Goal: Task Accomplishment & Management: Complete application form

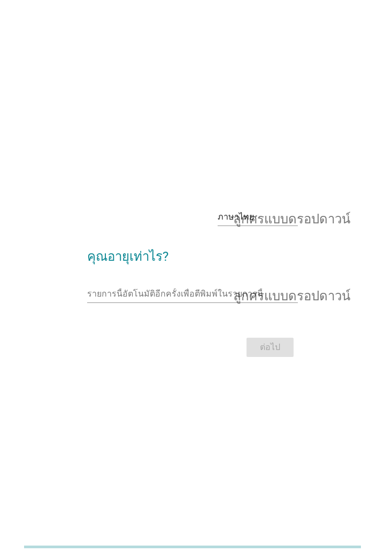
click at [124, 303] on input "รายการนี้อัตโนมัติอีกครั้งเพื่อตีพิมพ์ในรายการนี้" at bounding box center [185, 293] width 196 height 17
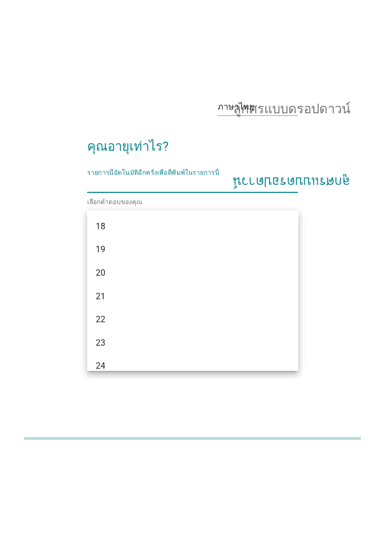
click at [99, 379] on font "20" at bounding box center [101, 381] width 10 height 10
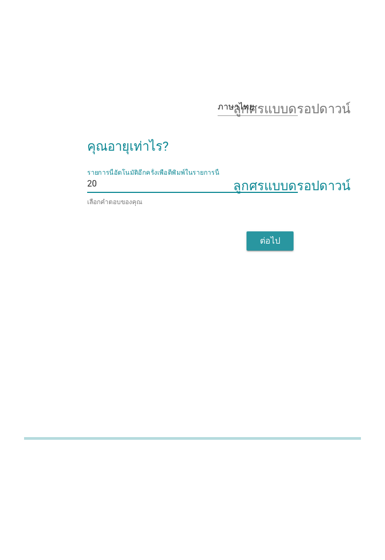
click at [283, 356] on div "ต่อไป" at bounding box center [270, 349] width 30 height 13
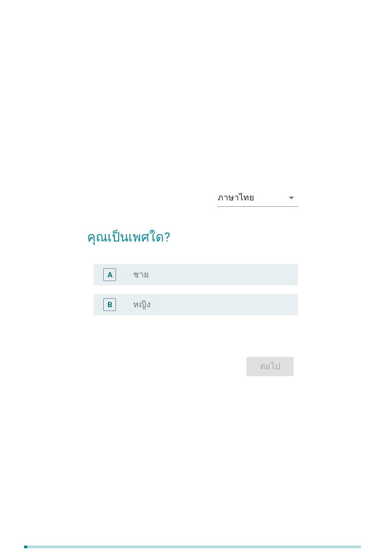
click at [42, 285] on div "ภาษาไทย arrow_drop_down คุณเป็นเพศใด? A radio_button_unchecked ชาย B radio_butt…" at bounding box center [192, 280] width 342 height 216
click at [110, 281] on div "A" at bounding box center [109, 274] width 5 height 11
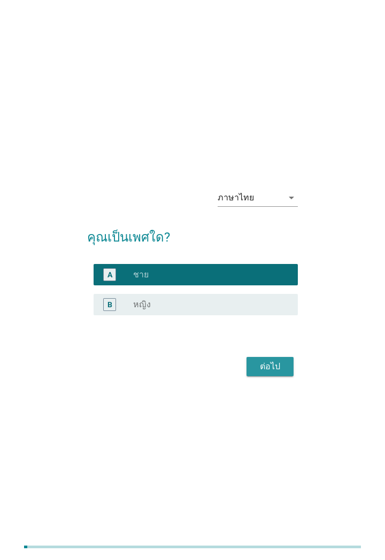
click at [275, 373] on div "ต่อไป" at bounding box center [270, 366] width 30 height 13
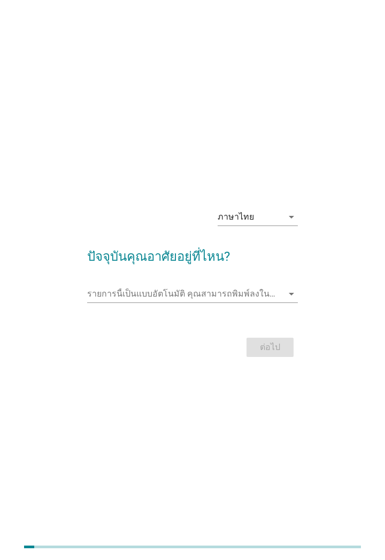
click at [280, 303] on input "รายการนี้เป็นแบบอัตโนมัติ คุณสามารถพิมพ์ลงในรายการนี้" at bounding box center [185, 293] width 196 height 17
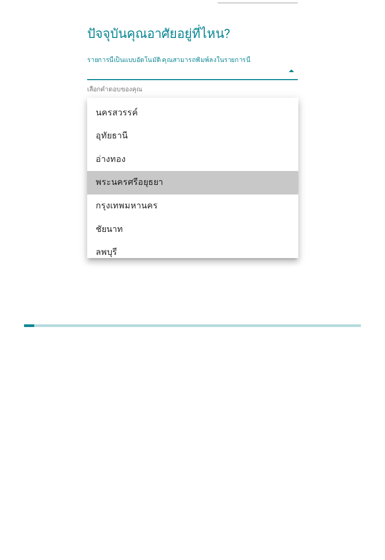
scroll to position [831, 0]
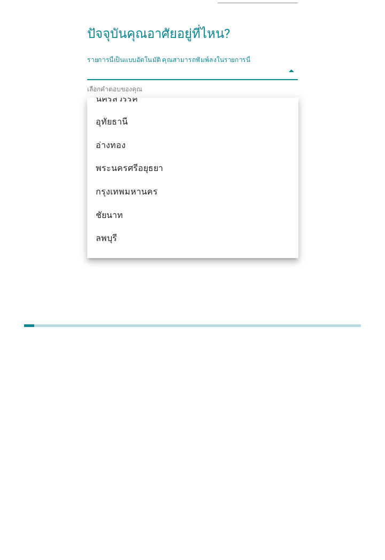
click at [105, 409] on div "กรุงเทพมหานคร" at bounding box center [185, 413] width 178 height 13
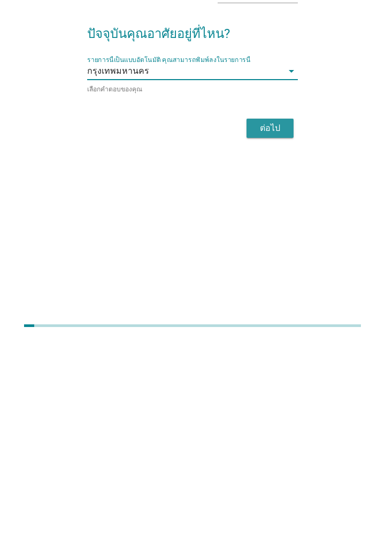
click at [277, 356] on div "ต่อไป" at bounding box center [270, 349] width 30 height 13
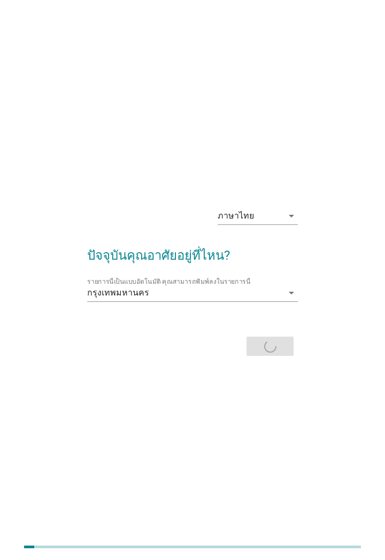
scroll to position [0, 0]
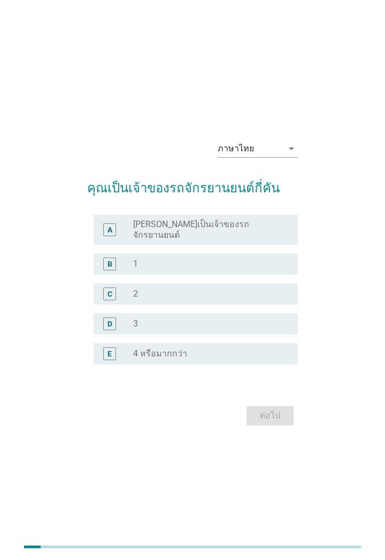
click at [105, 300] on div "C" at bounding box center [109, 294] width 13 height 13
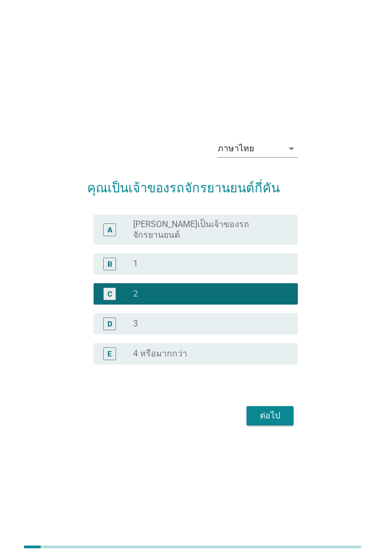
click at [277, 422] on div "ต่อไป" at bounding box center [270, 415] width 30 height 13
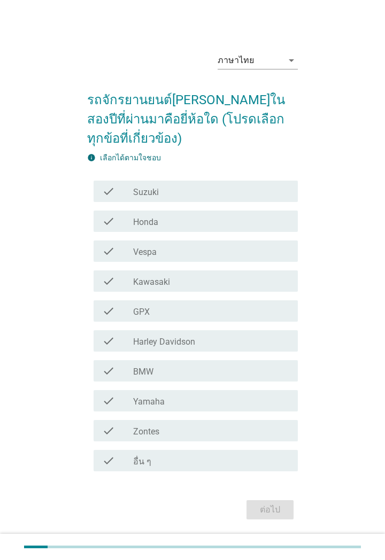
click at [109, 313] on icon "check" at bounding box center [108, 311] width 13 height 13
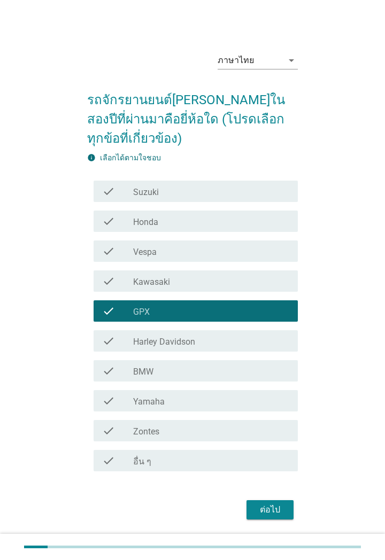
click at [119, 222] on div "check" at bounding box center [117, 221] width 31 height 13
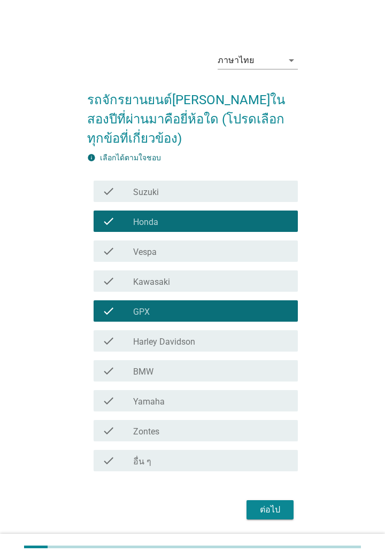
click at [277, 515] on div "ต่อไป" at bounding box center [270, 510] width 30 height 13
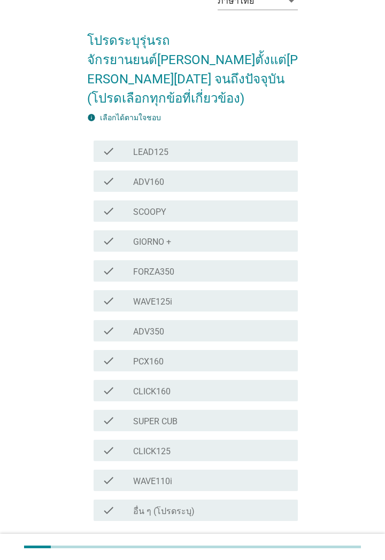
scroll to position [60, 0]
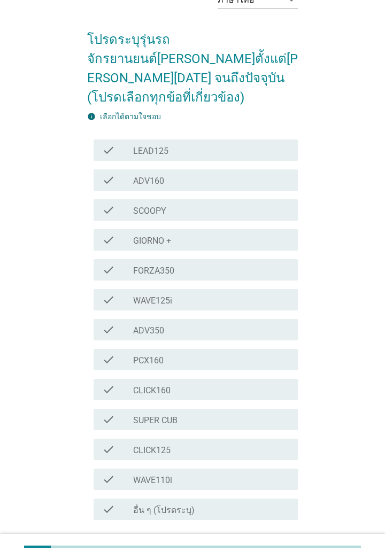
click at [117, 293] on div "check" at bounding box center [117, 299] width 31 height 13
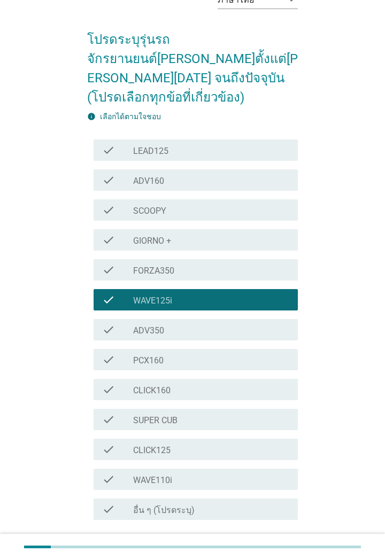
click at [272, 552] on div "ต่อไป" at bounding box center [270, 558] width 30 height 13
